Goal: Navigation & Orientation: Understand site structure

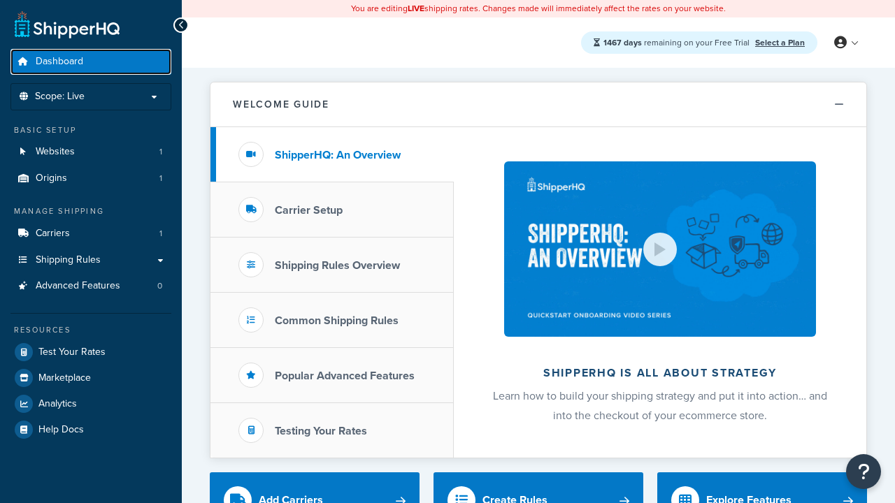
click at [59, 62] on span "Dashboard" at bounding box center [60, 62] width 48 height 12
click at [845, 43] on icon at bounding box center [840, 42] width 13 height 13
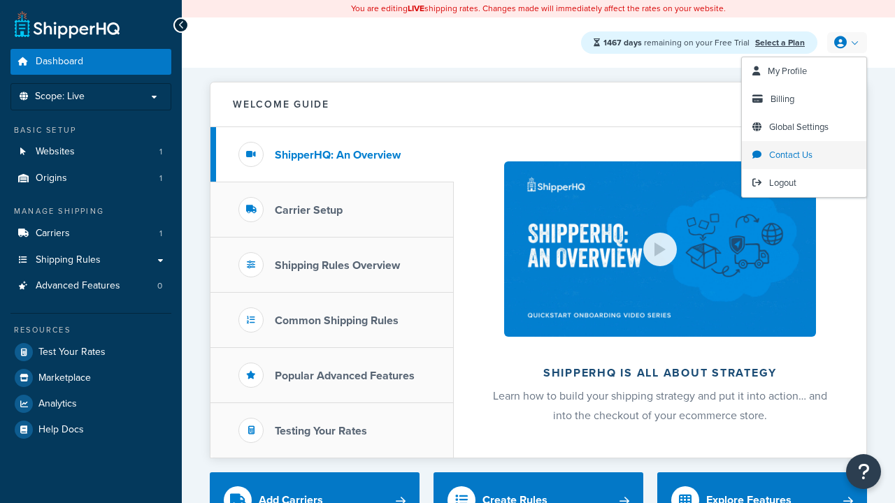
click at [804, 155] on span "Contact Us" at bounding box center [790, 154] width 43 height 13
